Goal: Task Accomplishment & Management: Manage account settings

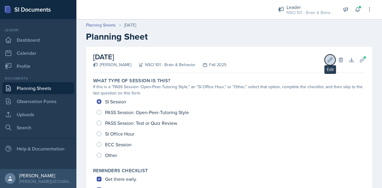
click at [326, 63] on button "Edit" at bounding box center [330, 60] width 11 height 11
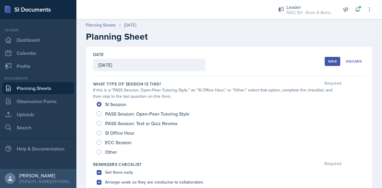
click at [136, 65] on div "[DATE]" at bounding box center [149, 65] width 112 height 13
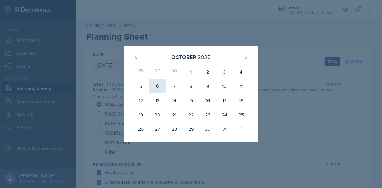
click at [159, 90] on div "6" at bounding box center [157, 86] width 17 height 14
type input "[DATE]"
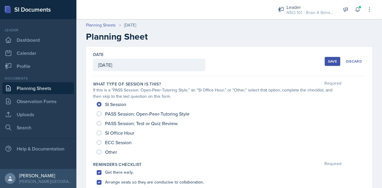
click at [328, 61] on div "Save" at bounding box center [332, 61] width 9 height 5
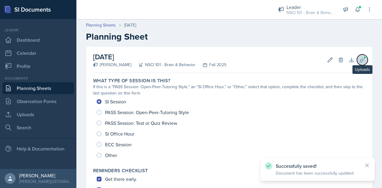
click at [360, 59] on icon at bounding box center [362, 60] width 4 height 4
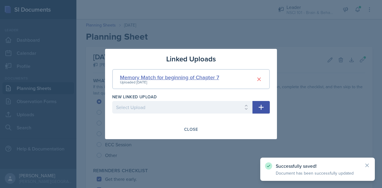
click at [187, 78] on div "Memory Match for beginning of Chapter 7" at bounding box center [169, 77] width 99 height 8
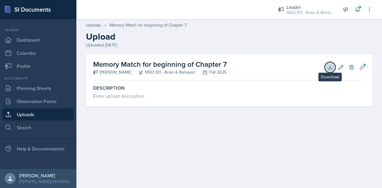
click at [328, 67] on icon at bounding box center [330, 67] width 6 height 6
click at [352, 65] on icon at bounding box center [351, 67] width 4 height 4
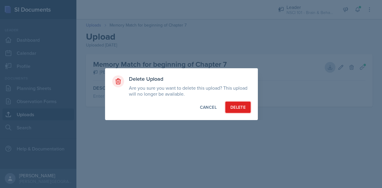
click at [242, 110] on div "Delete" at bounding box center [237, 107] width 15 height 6
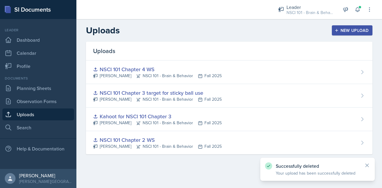
click at [357, 26] on button "New Upload" at bounding box center [352, 30] width 41 height 10
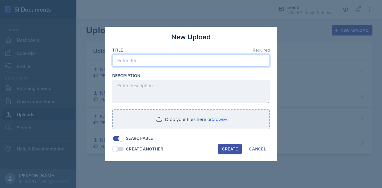
click at [175, 63] on input at bounding box center [191, 60] width 158 height 13
type input "C"
type input "Beginning of Chapter 7 Matching Game"
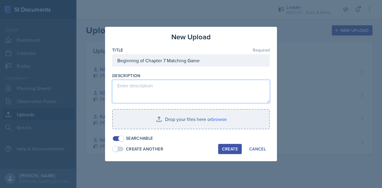
click at [178, 88] on textarea at bounding box center [191, 91] width 158 height 23
click at [235, 87] on textarea "This includes the beginning of Chapter 7 through the Hundbrain" at bounding box center [191, 91] width 158 height 23
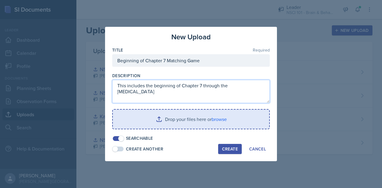
type textarea "This includes the beginning of Chapter 7 through the [MEDICAL_DATA]"
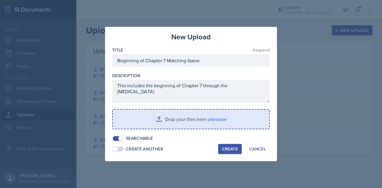
click at [189, 119] on input "file" at bounding box center [191, 119] width 156 height 19
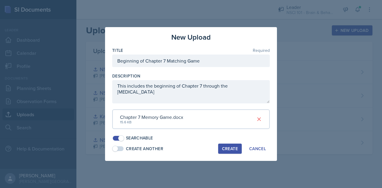
click at [226, 151] on div "Create" at bounding box center [230, 149] width 16 height 5
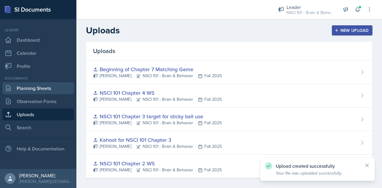
click at [39, 89] on link "Planning Sheets" at bounding box center [38, 88] width 72 height 12
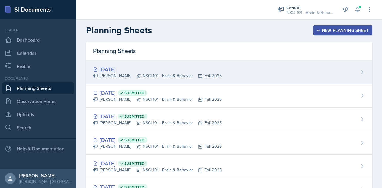
click at [206, 69] on div "[DATE]" at bounding box center [157, 69] width 129 height 8
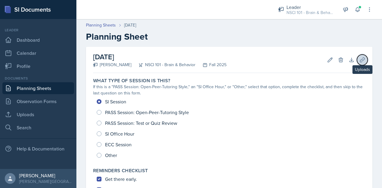
click at [360, 60] on icon at bounding box center [362, 60] width 6 height 6
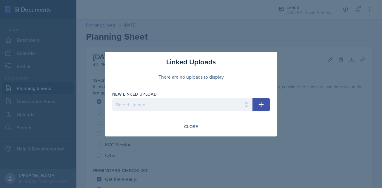
click at [259, 108] on button "button" at bounding box center [260, 104] width 17 height 13
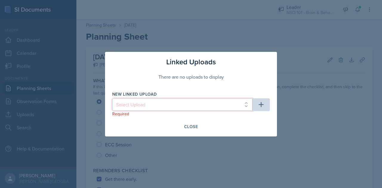
click at [206, 107] on select "Select Upload NSCI 101 Chapter 2 WS Kahoot for NSCI 101 Chapter 3 NSCI 101 Chap…" at bounding box center [182, 104] width 140 height 13
select select "a58551af-1761-4aba-afab-270cc67451c1"
click at [112, 98] on select "Select Upload NSCI 101 Chapter 2 WS Kahoot for NSCI 101 Chapter 3 NSCI 101 Chap…" at bounding box center [182, 104] width 140 height 13
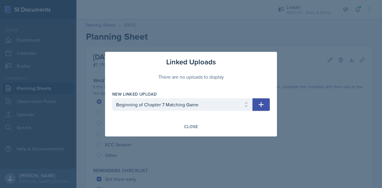
click at [265, 104] on button "button" at bounding box center [260, 104] width 17 height 13
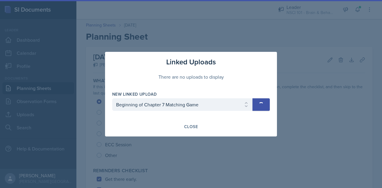
select select
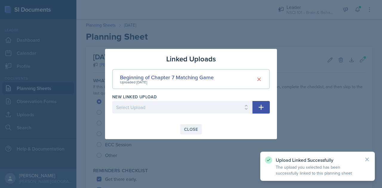
click at [191, 127] on div "Close" at bounding box center [191, 129] width 14 height 5
